Goal: Task Accomplishment & Management: Manage account settings

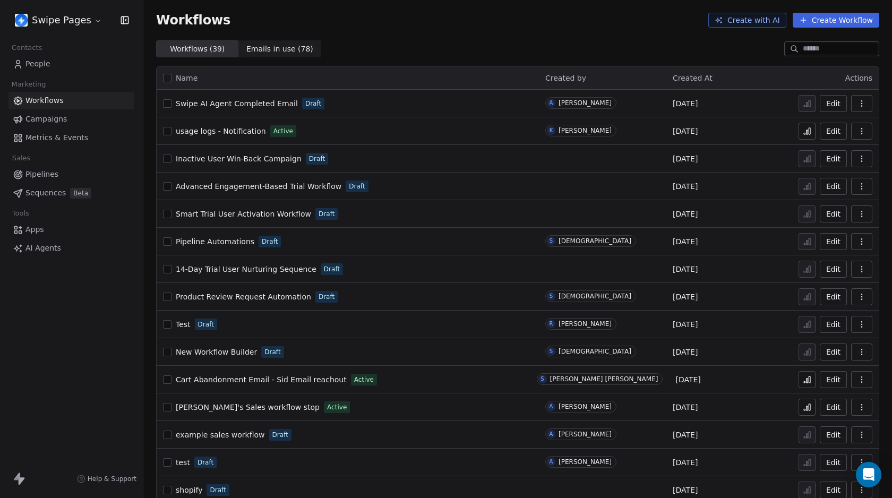
click at [35, 61] on span "People" at bounding box center [37, 63] width 25 height 11
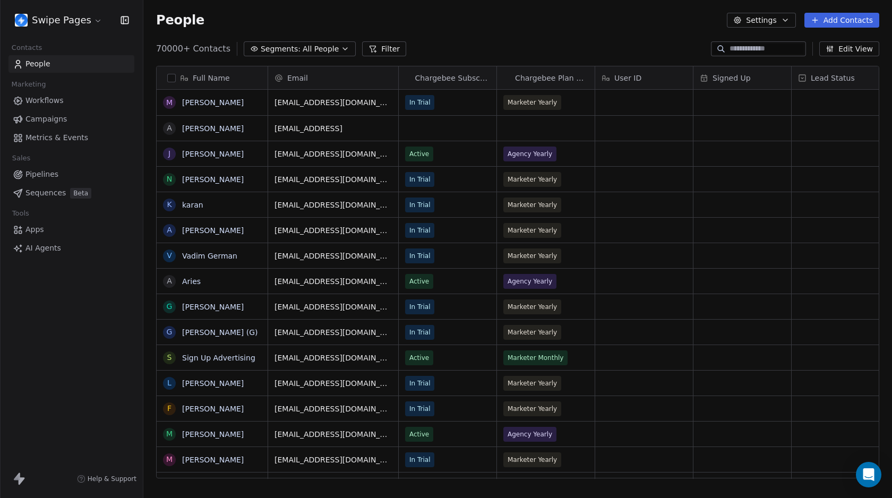
scroll to position [431, 741]
click at [206, 101] on link "[PERSON_NAME]" at bounding box center [213, 102] width 62 height 8
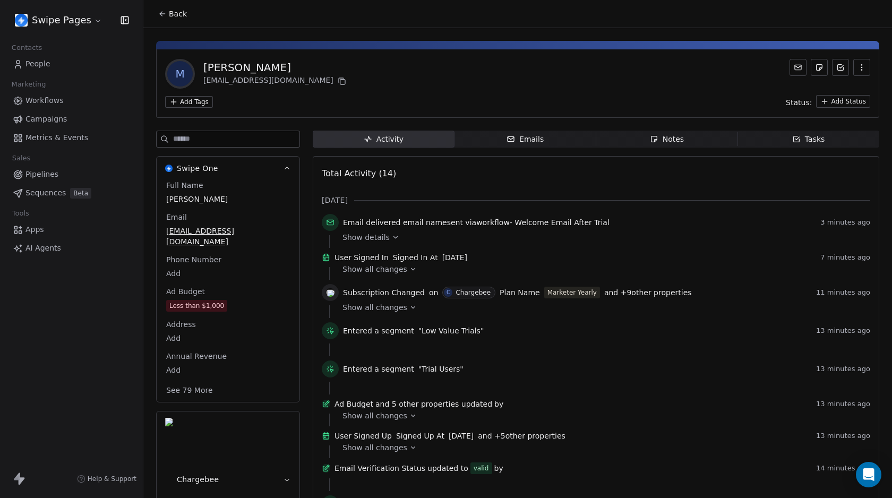
click at [163, 13] on icon at bounding box center [162, 14] width 8 height 8
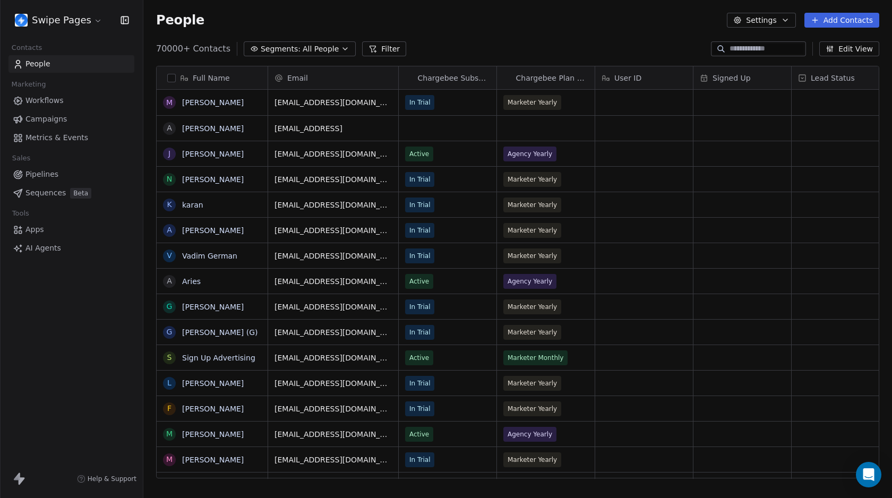
scroll to position [431, 741]
click at [169, 78] on button "button" at bounding box center [171, 78] width 8 height 8
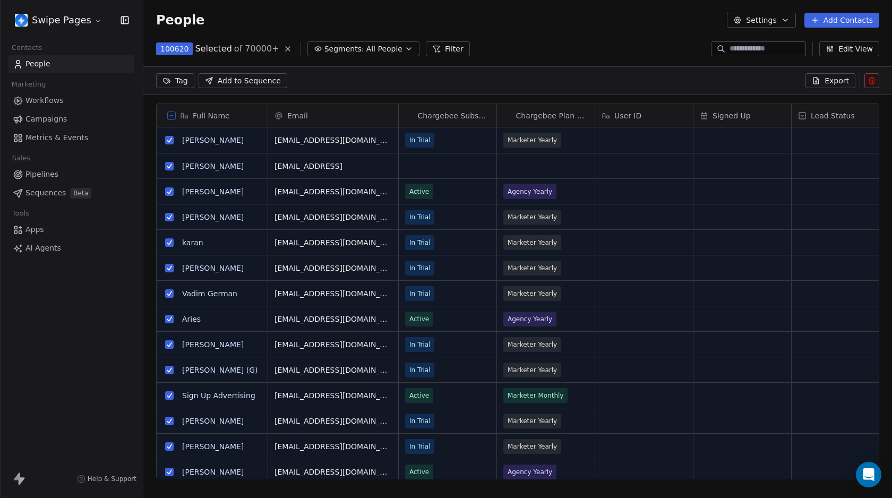
scroll to position [394, 741]
click at [761, 18] on button "Settings" at bounding box center [761, 20] width 69 height 15
click at [751, 93] on div "Export" at bounding box center [760, 94] width 50 height 17
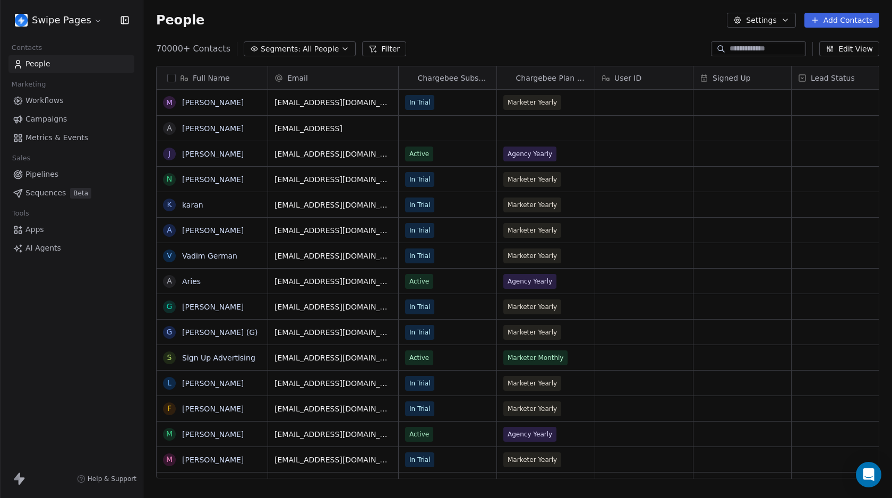
scroll to position [431, 741]
click at [166, 76] on div "Full Name" at bounding box center [211, 78] width 96 height 11
click at [197, 60] on html "Swipe Pages Contacts People Marketing Workflows Campaigns Metrics & Events Sale…" at bounding box center [446, 249] width 892 height 498
click at [172, 75] on button "button" at bounding box center [171, 78] width 8 height 8
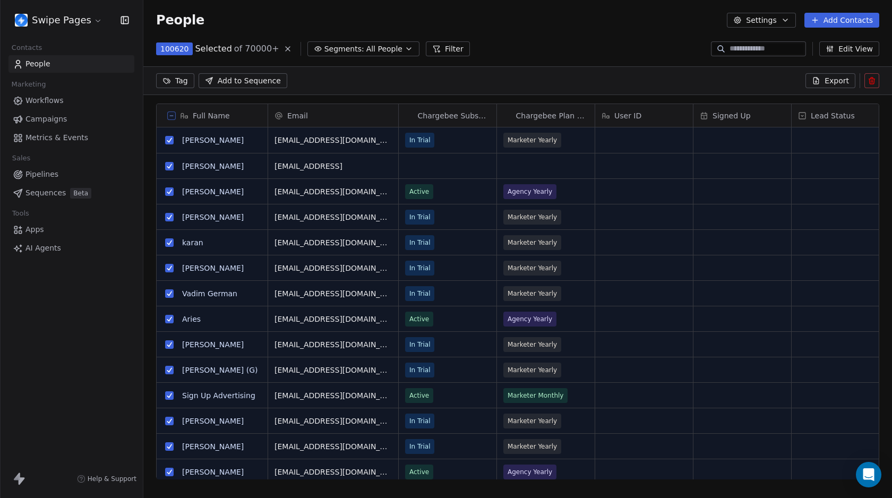
click at [763, 21] on button "Settings" at bounding box center [761, 20] width 69 height 15
click at [684, 81] on html "Swipe Pages Contacts People Marketing Workflows Campaigns Metrics & Events Sale…" at bounding box center [446, 249] width 892 height 498
click at [284, 51] on icon at bounding box center [288, 49] width 8 height 8
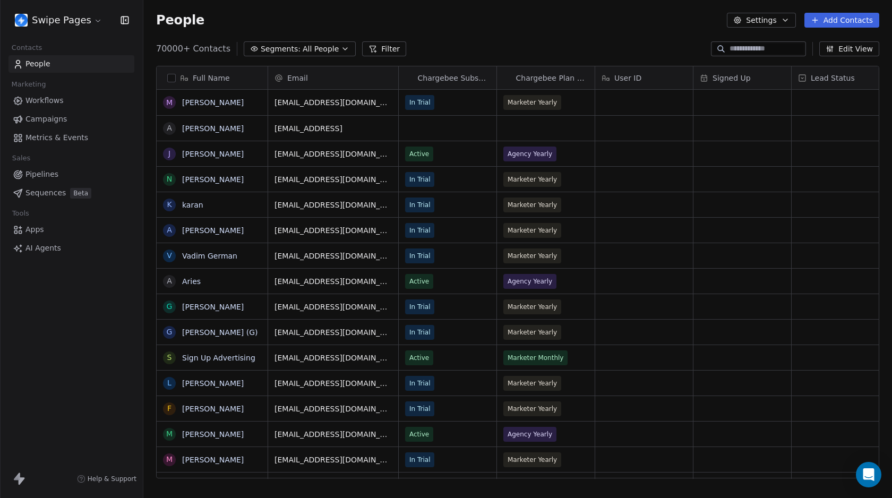
click at [741, 17] on icon "button" at bounding box center [738, 20] width 6 height 6
click at [673, 34] on html "Swipe Pages Contacts People Marketing Workflows Campaigns Metrics & Events Sale…" at bounding box center [446, 249] width 892 height 498
click at [768, 23] on button "Settings" at bounding box center [761, 20] width 69 height 15
drag, startPoint x: 348, startPoint y: 4, endPoint x: 278, endPoint y: 29, distance: 74.9
click at [347, 4] on html "Swipe Pages Contacts People Marketing Workflows Campaigns Metrics & Events Sale…" at bounding box center [446, 249] width 892 height 498
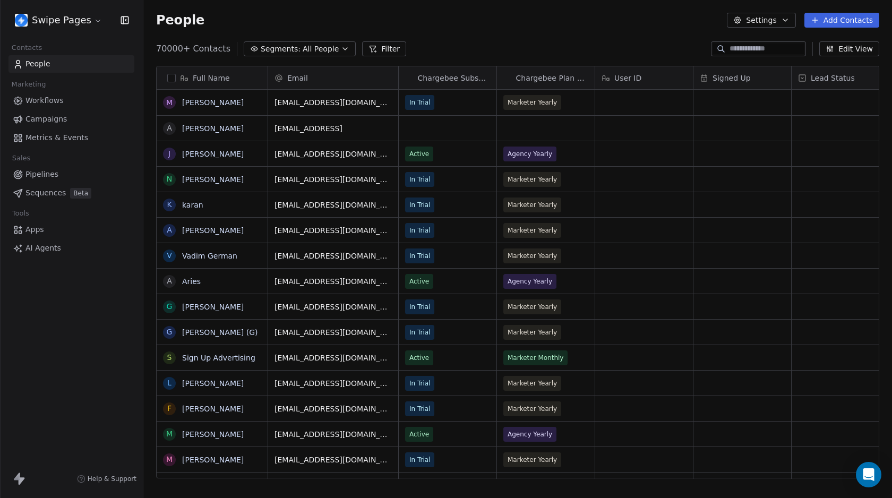
click at [173, 79] on button "button" at bounding box center [171, 78] width 8 height 8
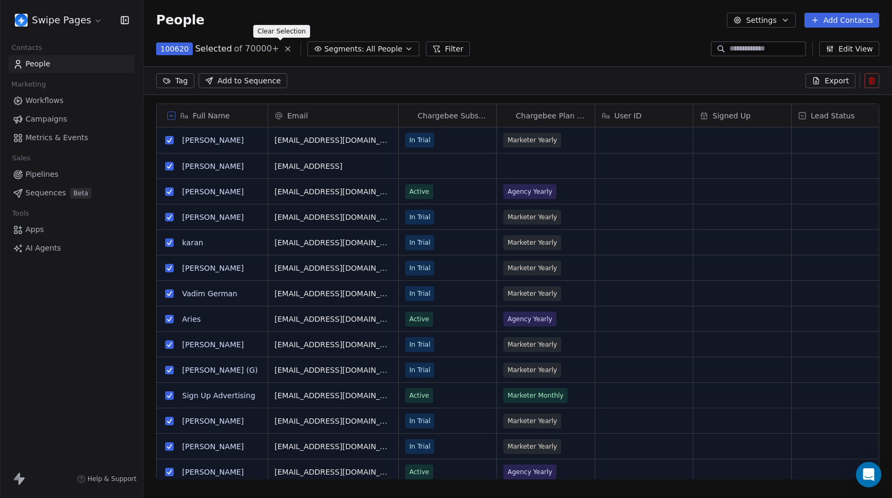
click at [284, 52] on icon at bounding box center [288, 49] width 8 height 8
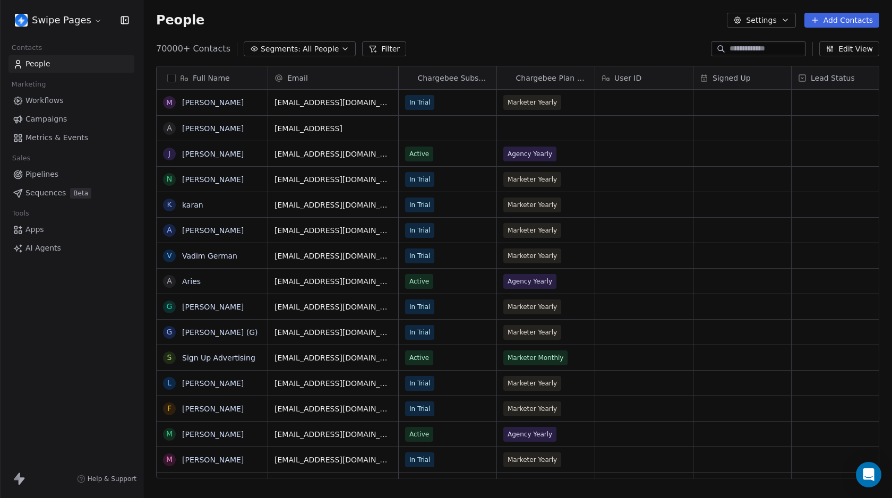
scroll to position [431, 741]
click at [755, 21] on button "Settings" at bounding box center [761, 20] width 69 height 15
click at [748, 91] on icon "Suggestions" at bounding box center [746, 91] width 6 height 0
click at [770, 25] on button "Settings" at bounding box center [761, 20] width 69 height 15
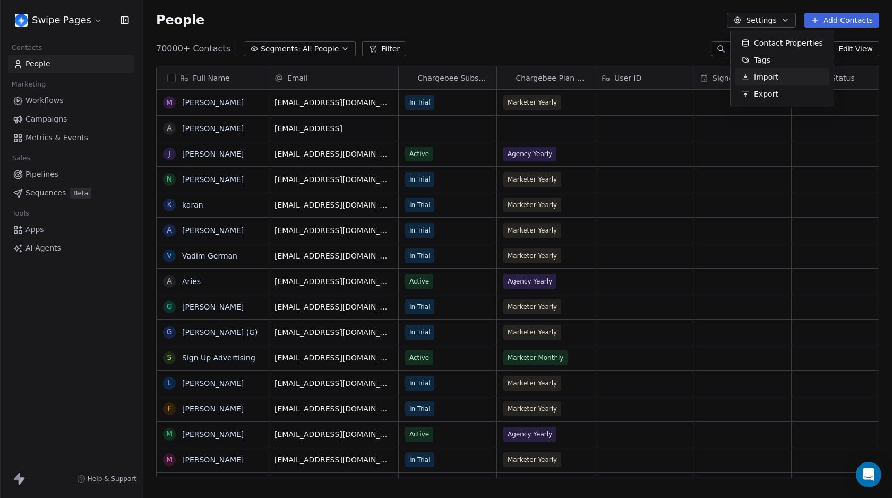
click at [770, 79] on span "Import" at bounding box center [766, 77] width 24 height 11
click at [556, 48] on div "70000+ Contacts Segments: All People Filter Edit View" at bounding box center [517, 48] width 749 height 17
click at [747, 22] on button "Settings" at bounding box center [761, 20] width 69 height 15
click at [618, 38] on html "Swipe Pages Contacts People Marketing Workflows Campaigns Metrics & Events Sale…" at bounding box center [446, 249] width 892 height 498
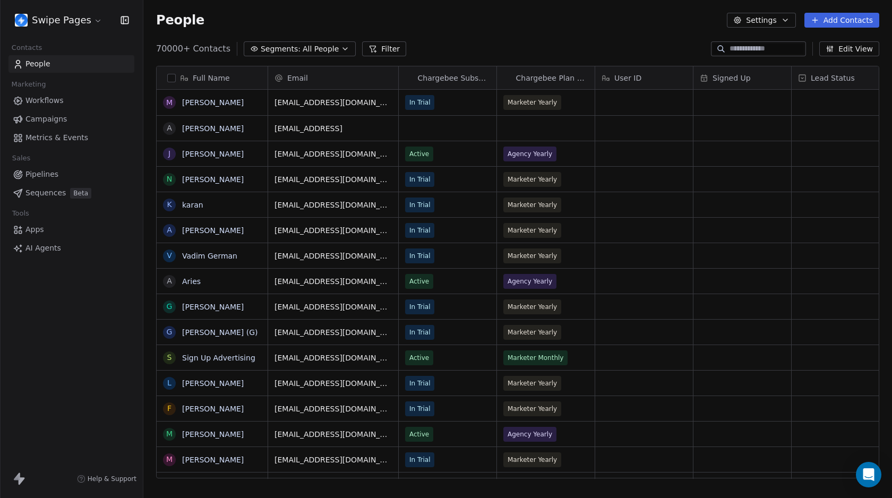
click at [65, 18] on html "Swipe Pages Contacts People Marketing Workflows Campaigns Metrics & Events Sale…" at bounding box center [446, 249] width 892 height 498
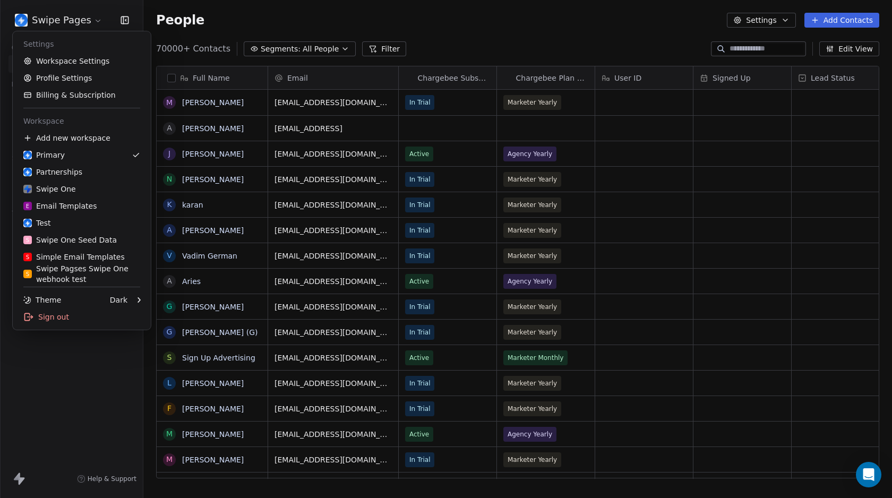
click at [253, 14] on html "Swipe Pages Contacts People Marketing Workflows Campaigns Metrics & Events Sale…" at bounding box center [446, 249] width 892 height 498
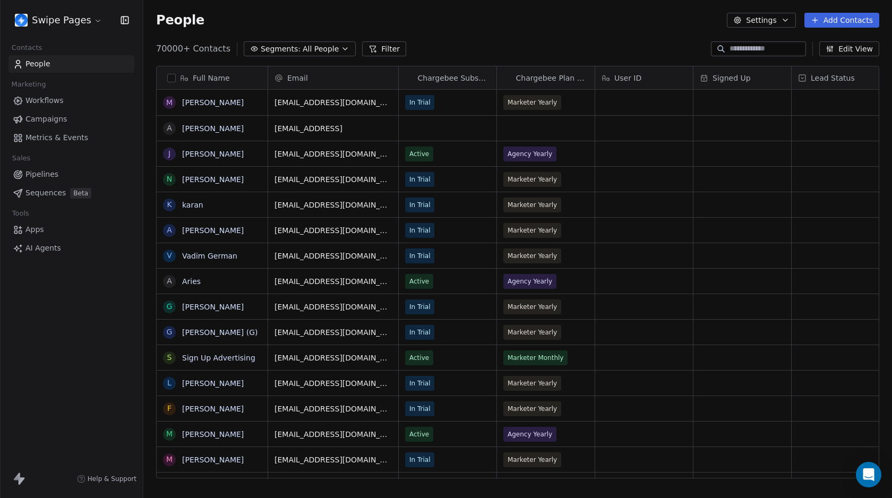
click at [54, 100] on span "Workflows" at bounding box center [44, 100] width 38 height 11
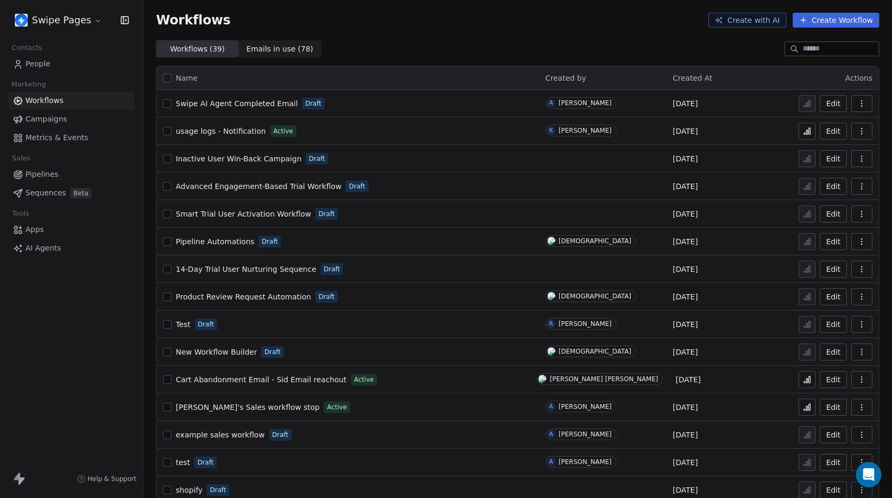
click at [249, 105] on span "Swipe AI Agent Completed Email" at bounding box center [237, 103] width 122 height 8
click at [260, 104] on span "Swipe AI Agent Completed Email" at bounding box center [237, 103] width 122 height 8
click at [255, 105] on span "Swipe AI Agent Completed Email" at bounding box center [237, 103] width 122 height 8
